Goal: Transaction & Acquisition: Purchase product/service

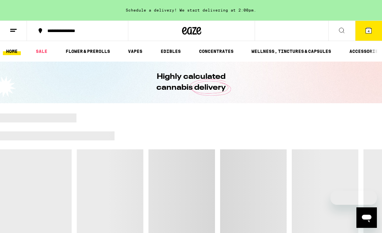
click at [341, 28] on icon at bounding box center [342, 31] width 8 height 8
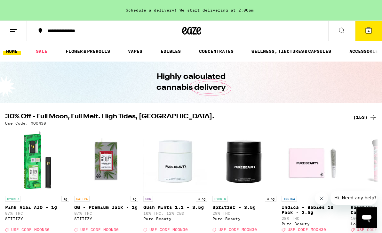
click at [16, 31] on icon at bounding box center [14, 31] width 8 height 8
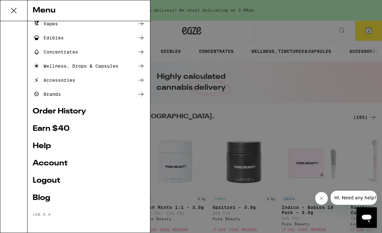
scroll to position [62, 0]
click at [51, 160] on link "Account" at bounding box center [89, 163] width 112 height 8
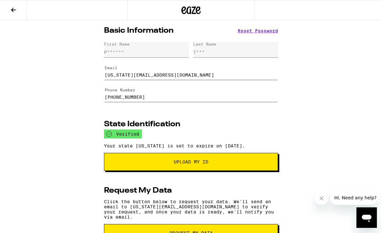
click at [56, 123] on div "Basic Information Reset Password First Name P****** Last Name T*** Email [US_ST…" at bounding box center [191, 176] width 382 height 313
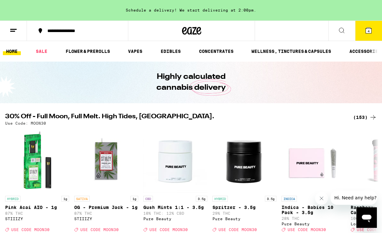
click at [10, 25] on button at bounding box center [13, 31] width 27 height 20
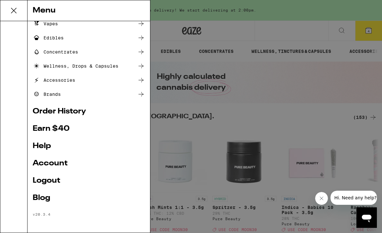
scroll to position [62, 0]
click at [36, 128] on link "Earn $ 40" at bounding box center [89, 129] width 112 height 8
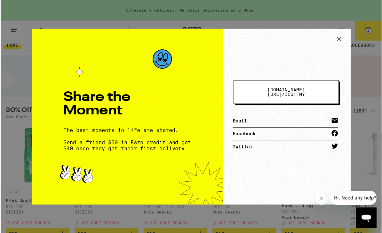
scroll to position [6, 0]
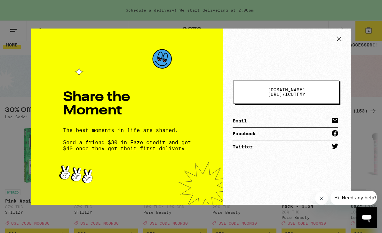
click at [0, 54] on div "Share the Moment The best moments in life are shared. Send a friend $30 in Eaze…" at bounding box center [191, 116] width 382 height 233
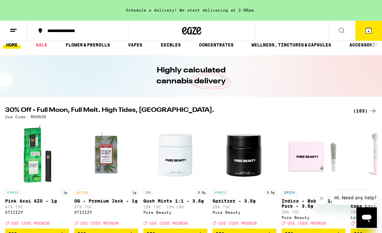
click at [10, 28] on icon at bounding box center [14, 31] width 8 height 8
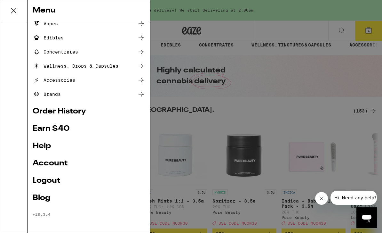
scroll to position [62, 0]
click at [77, 109] on link "Order History" at bounding box center [89, 112] width 112 height 8
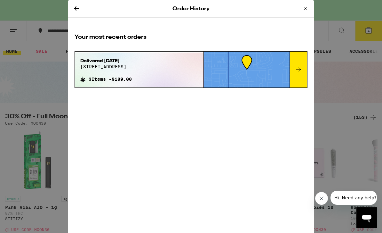
click at [303, 75] on div at bounding box center [298, 70] width 17 height 36
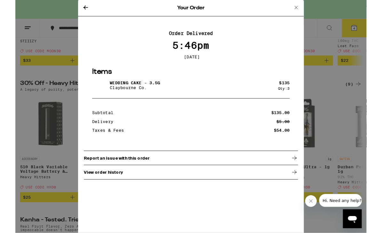
scroll to position [173, 0]
click at [305, 189] on icon at bounding box center [304, 187] width 8 height 8
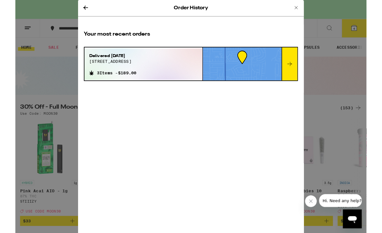
click at [301, 66] on div at bounding box center [298, 70] width 17 height 36
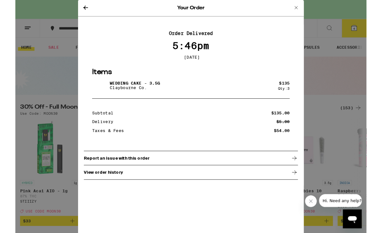
click at [336, 75] on div "Your Order Order Delivered 5:46pm [DATE] Items Wedding Cake - 3.5g [PERSON_NAME…" at bounding box center [191, 126] width 382 height 253
click at [77, 4] on icon at bounding box center [77, 8] width 8 height 8
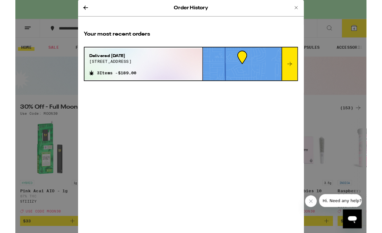
click at [150, 67] on div "Delivered [DATE][STREET_ADDRESS] 3 Items - $189.00" at bounding box center [139, 69] width 128 height 34
click at [72, 13] on div "Order History" at bounding box center [191, 9] width 246 height 18
click at [304, 4] on icon at bounding box center [306, 8] width 8 height 8
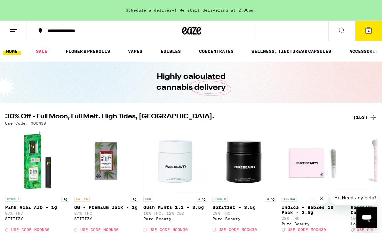
click at [12, 32] on icon at bounding box center [14, 31] width 8 height 8
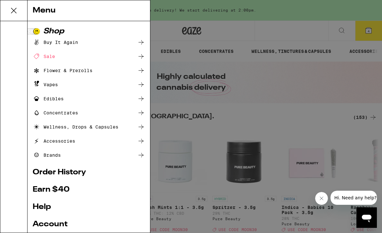
click at [78, 173] on link "Order History" at bounding box center [89, 172] width 112 height 8
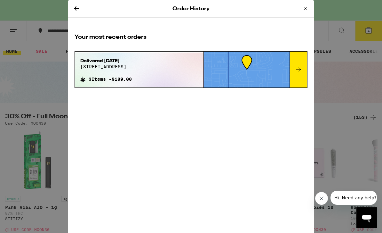
click at [154, 73] on div "Delivered [DATE][STREET_ADDRESS] 3 Items - $189.00" at bounding box center [139, 69] width 128 height 34
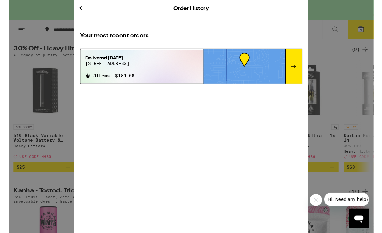
scroll to position [141, 0]
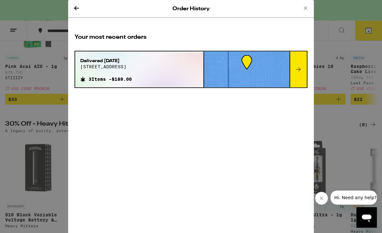
click at [264, 70] on div at bounding box center [246, 70] width 85 height 36
click at [305, 68] on div at bounding box center [298, 70] width 17 height 36
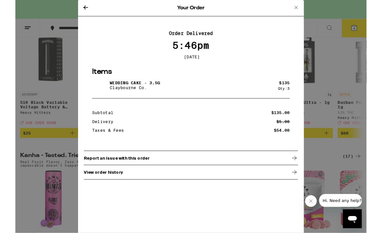
scroll to position [253, 0]
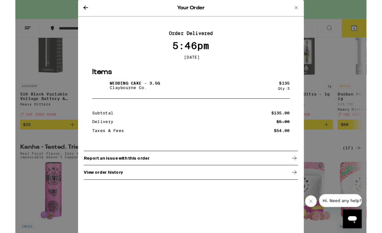
click at [306, 191] on icon at bounding box center [304, 187] width 8 height 8
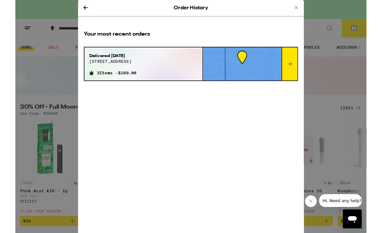
click at [73, 6] on icon at bounding box center [77, 8] width 8 height 8
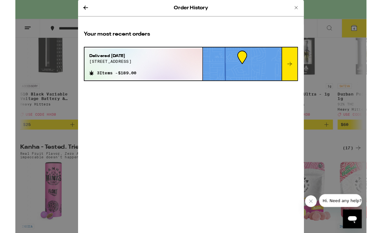
click at [73, 6] on icon at bounding box center [77, 8] width 8 height 8
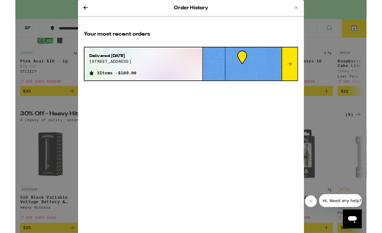
click at [75, 8] on icon at bounding box center [76, 8] width 5 height 4
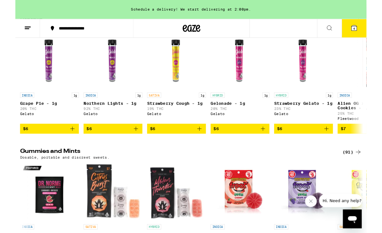
scroll to position [1658, 0]
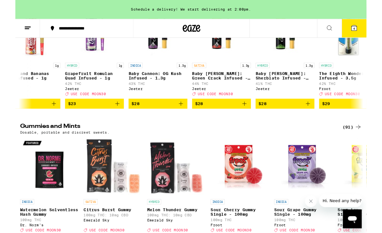
click at [370, 29] on icon at bounding box center [369, 31] width 6 height 6
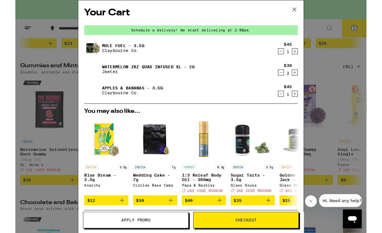
click at [287, 77] on icon "Decrement" at bounding box center [289, 79] width 6 height 8
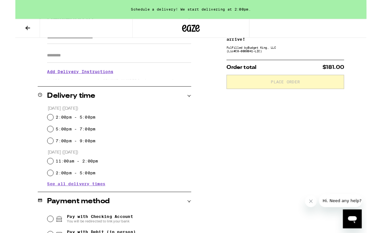
click at [37, 143] on input "5:00pm - 7:00pm" at bounding box center [38, 140] width 6 height 6
radio input "true"
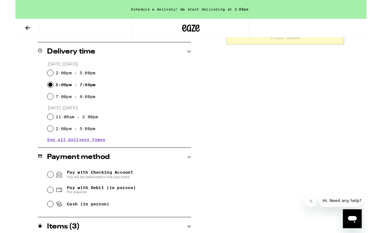
scroll to position [154, 0]
click at [75, 154] on span "See all delivery times" at bounding box center [66, 151] width 63 height 4
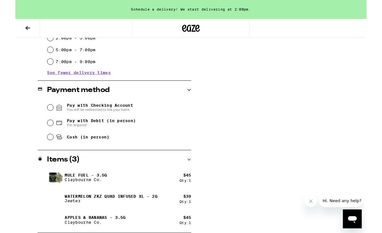
scroll to position [273, 0]
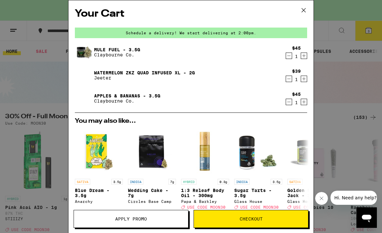
click at [292, 81] on button "Decrement" at bounding box center [289, 79] width 6 height 6
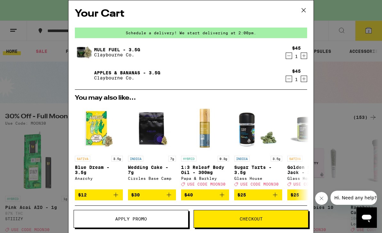
click at [279, 223] on button "Checkout" at bounding box center [251, 219] width 115 height 18
